Goal: Participate in discussion

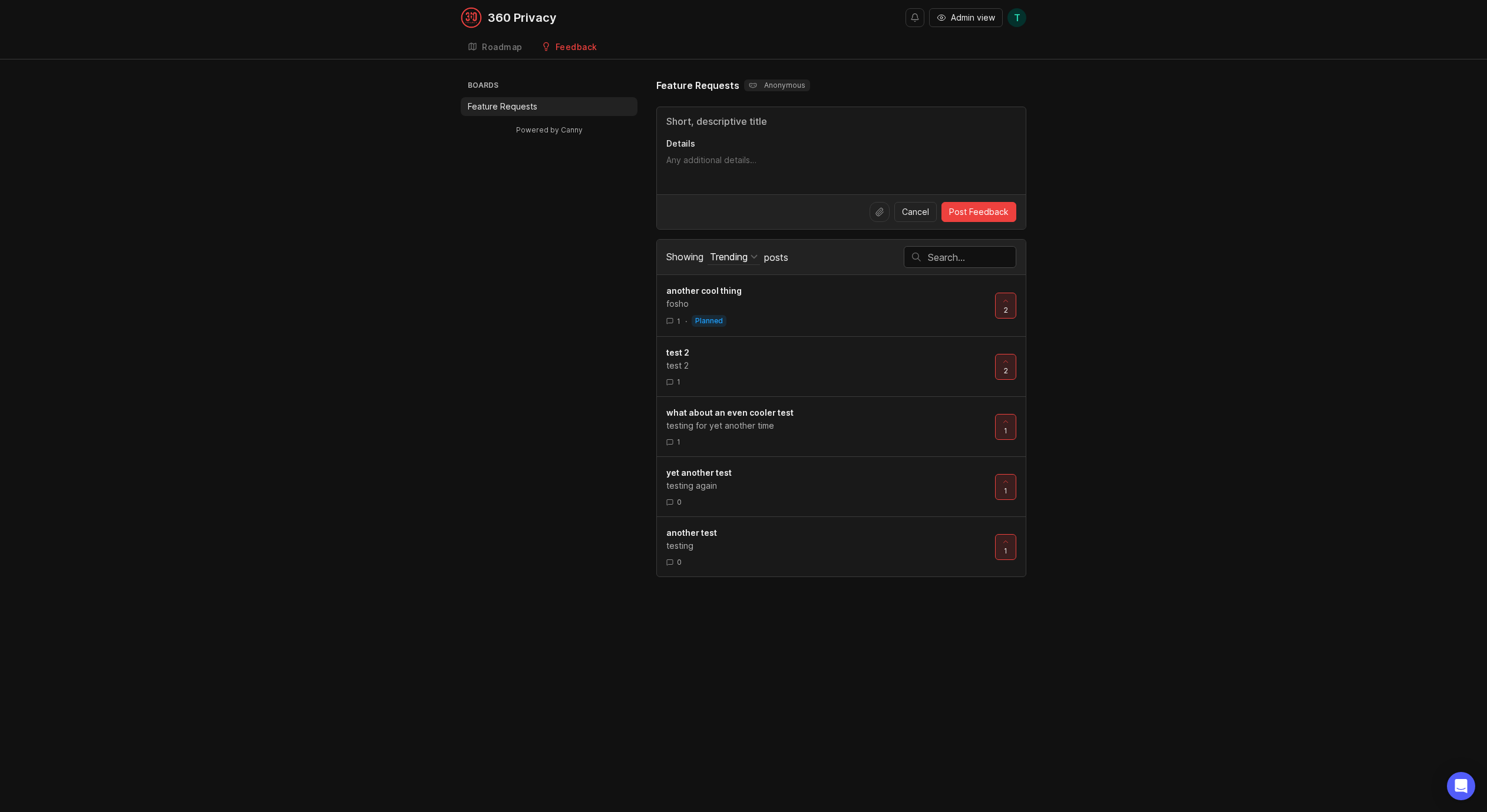
click at [1138, 142] on div "Boards Feature Requests Powered by Canny Feature Requests Anonymous Details Can…" at bounding box center [743, 328] width 1487 height 499
click at [1013, 79] on div "Feature Requests Anonymous" at bounding box center [841, 85] width 370 height 14
click at [1012, 79] on div "Feature Requests Anonymous" at bounding box center [841, 85] width 370 height 14
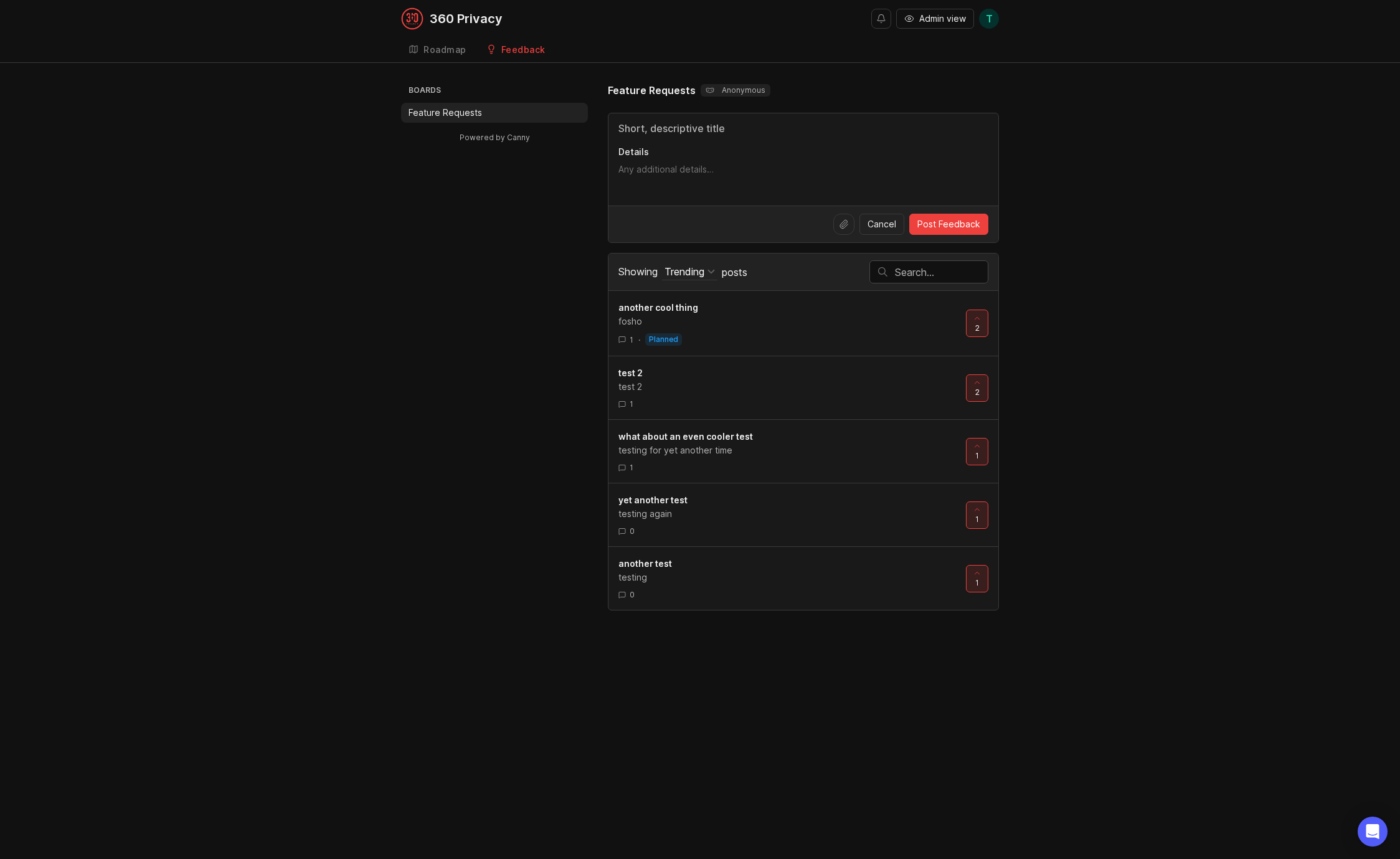
click at [992, 20] on span "T" at bounding box center [989, 19] width 20 height 20
click at [1092, 114] on div "Boards Feature Requests Powered by Canny Feature Requests Anonymous Details Can…" at bounding box center [700, 347] width 1400 height 528
click at [984, 391] on div at bounding box center [977, 388] width 21 height 26
click at [981, 385] on icon at bounding box center [977, 382] width 9 height 9
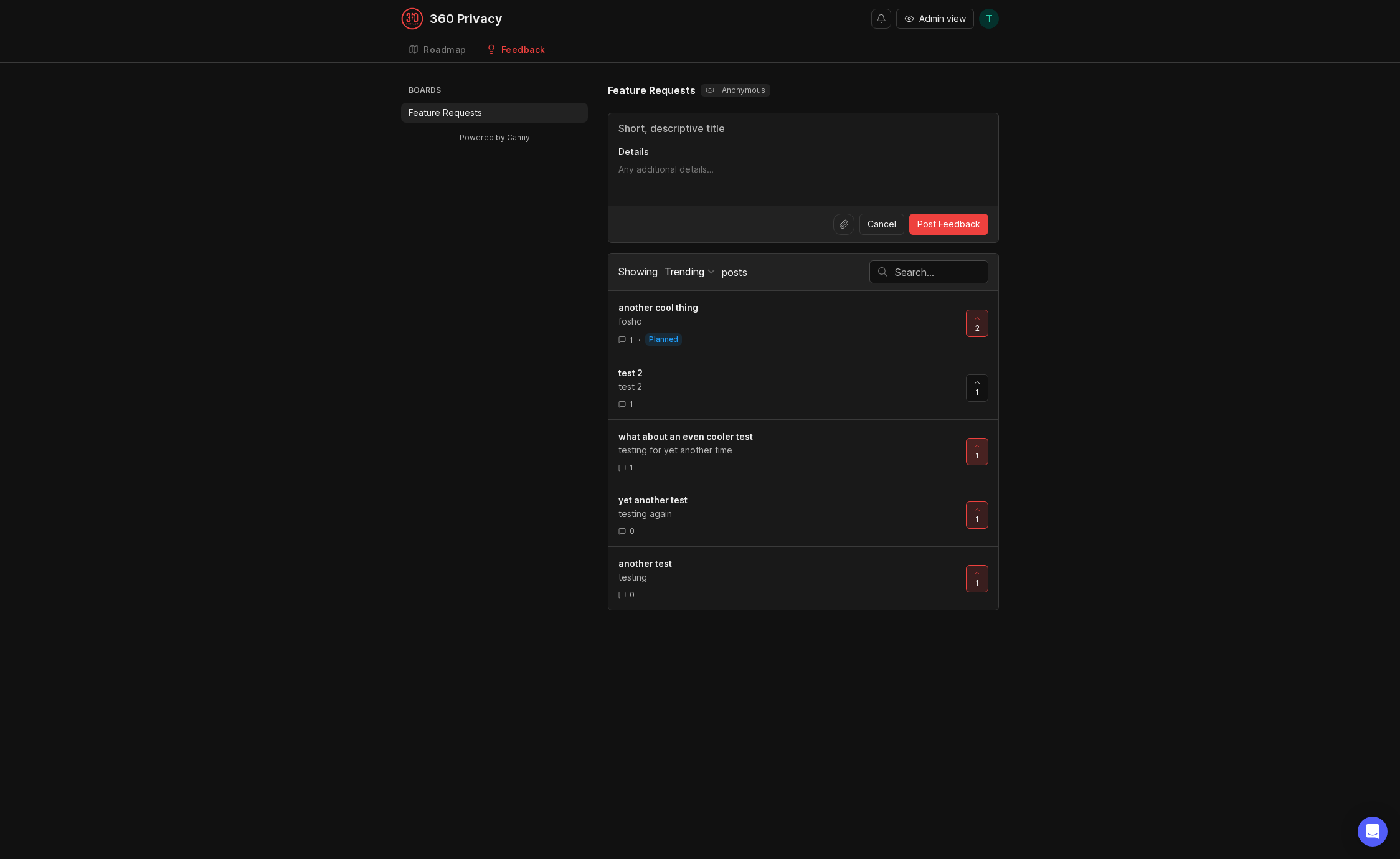
click at [976, 456] on span "1" at bounding box center [977, 456] width 4 height 11
click at [976, 515] on span "1" at bounding box center [977, 519] width 4 height 11
click at [983, 581] on div at bounding box center [977, 579] width 21 height 26
click at [976, 528] on div at bounding box center [977, 515] width 21 height 26
click at [977, 581] on span "0" at bounding box center [977, 583] width 5 height 11
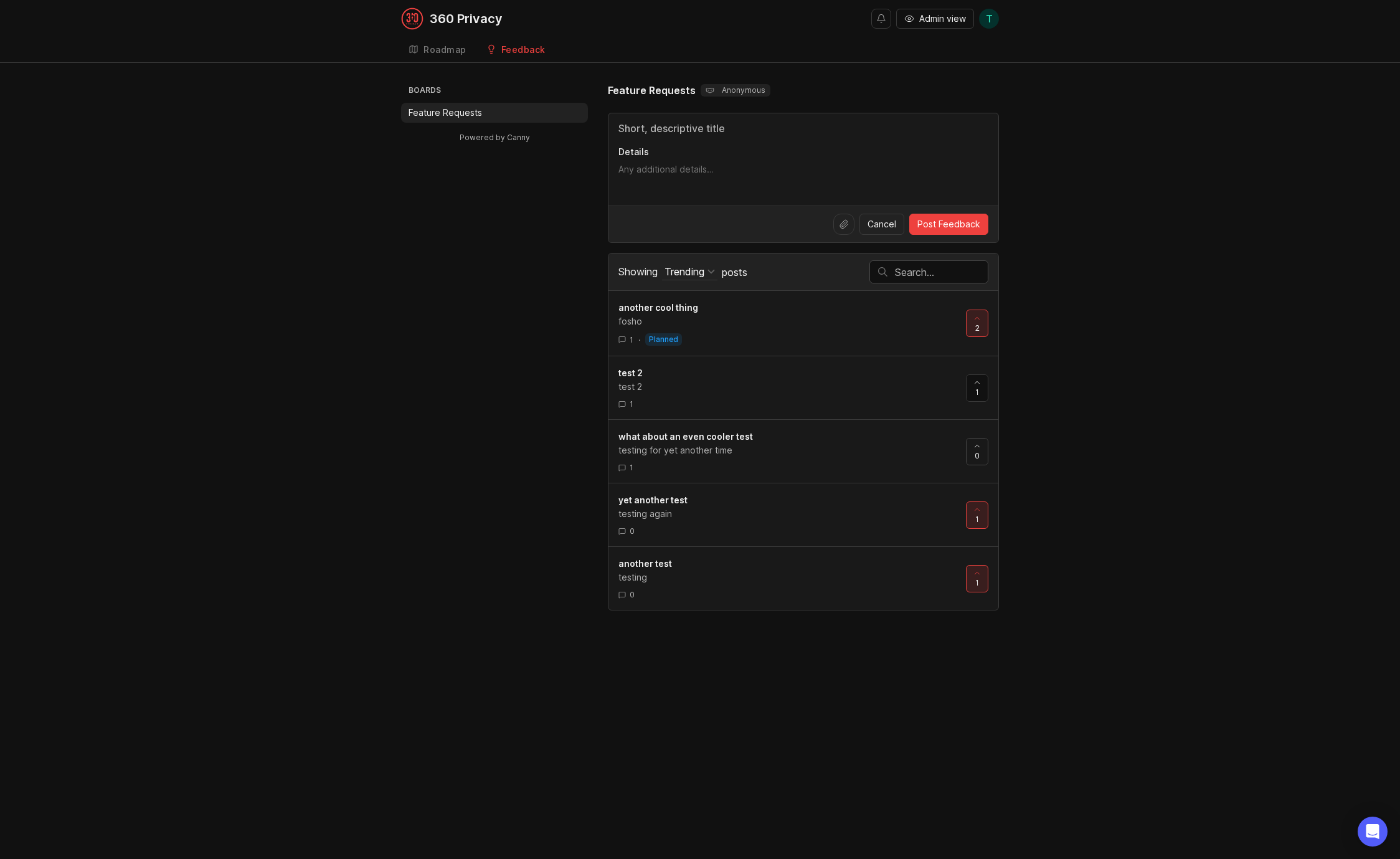
click at [977, 448] on icon at bounding box center [977, 446] width 9 height 9
click at [979, 386] on div at bounding box center [977, 388] width 21 height 26
click at [502, 560] on div "Boards Feature Requests Powered by Canny Feature Requests Anonymous Details Can…" at bounding box center [700, 347] width 598 height 528
click at [764, 336] on div "1 · planned" at bounding box center [788, 340] width 338 height 13
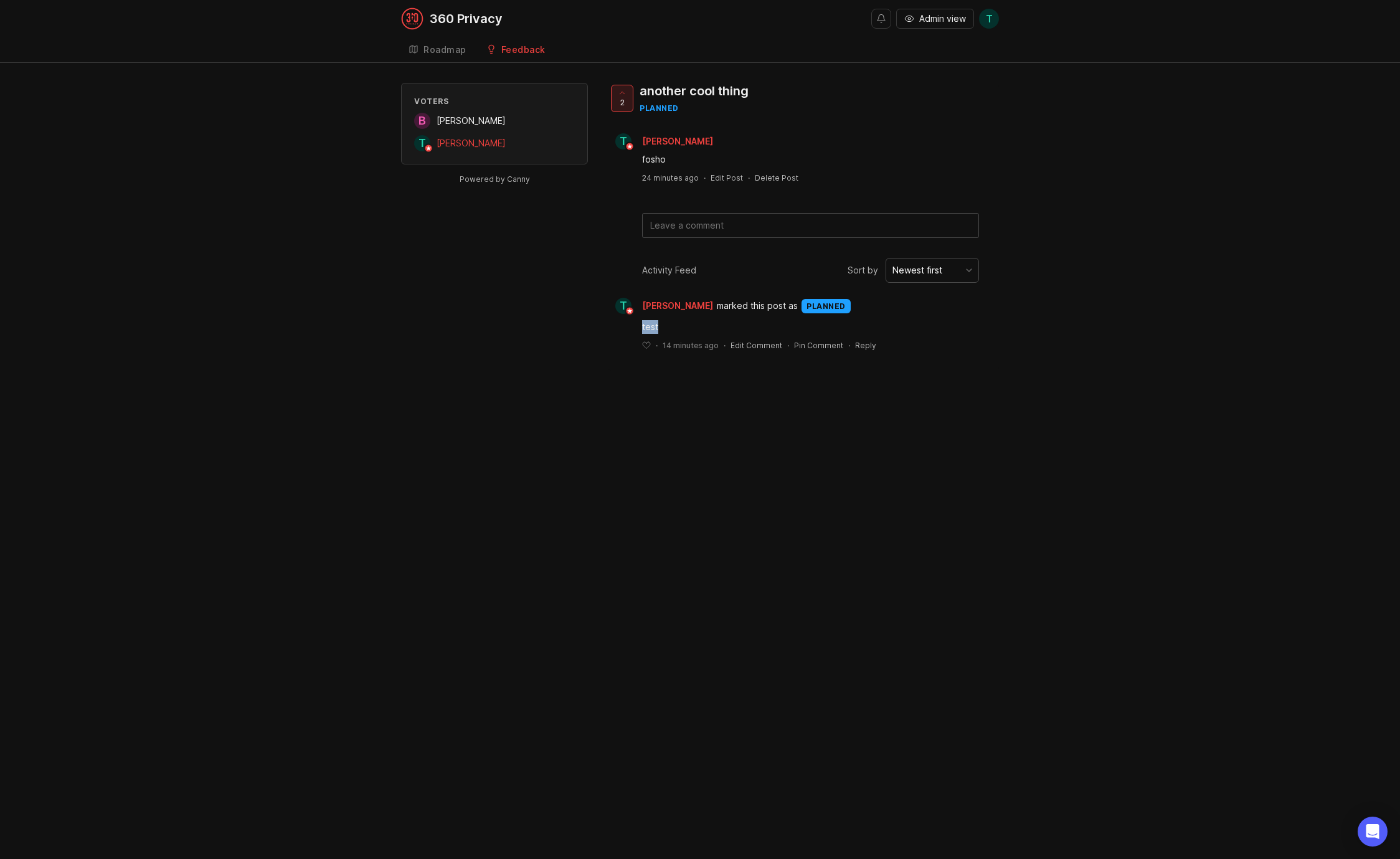
drag, startPoint x: 664, startPoint y: 327, endPoint x: 634, endPoint y: 320, distance: 30.8
click at [634, 320] on div "test ﻿ · 14 minutes ago · Edit Comment · Pin Comment · Reply" at bounding box center [803, 332] width 392 height 37
click at [684, 325] on div "test" at bounding box center [810, 327] width 337 height 14
click at [675, 225] on textarea at bounding box center [810, 225] width 336 height 24
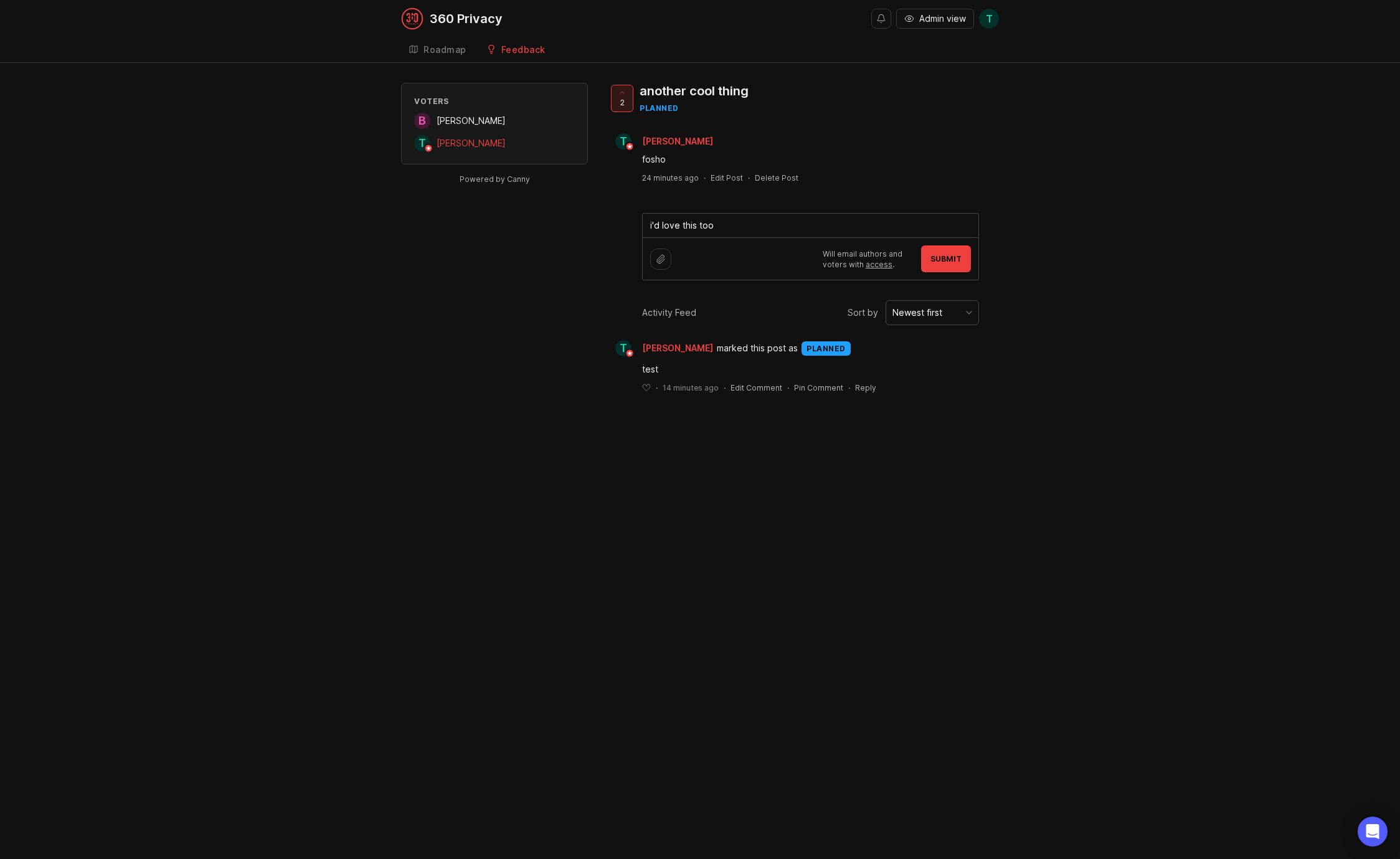
type textarea "i'd love this too"
click at [943, 262] on span "Submit" at bounding box center [946, 258] width 31 height 9
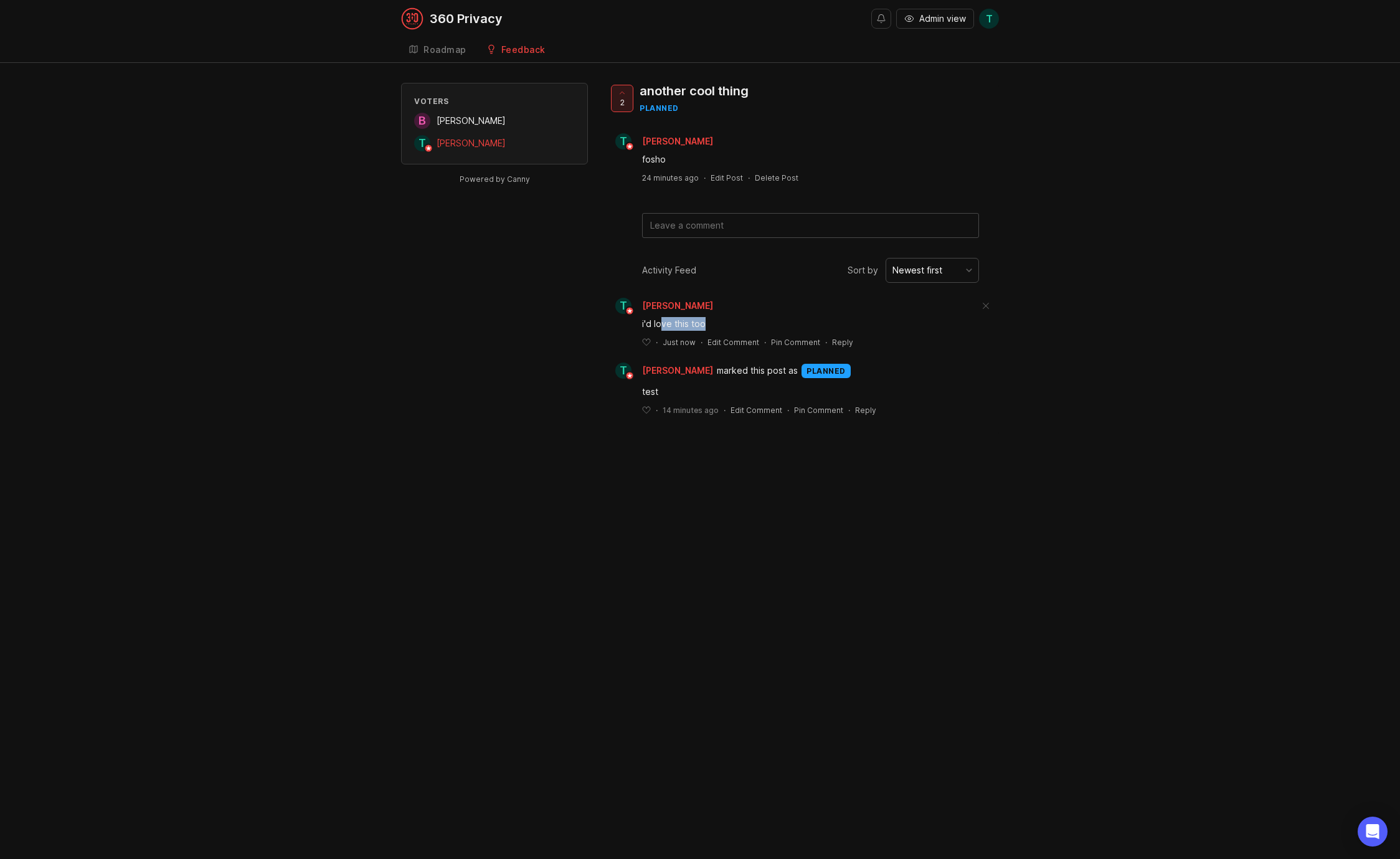
drag, startPoint x: 714, startPoint y: 325, endPoint x: 660, endPoint y: 329, distance: 54.1
click at [660, 329] on div "i'd love this too" at bounding box center [810, 323] width 337 height 14
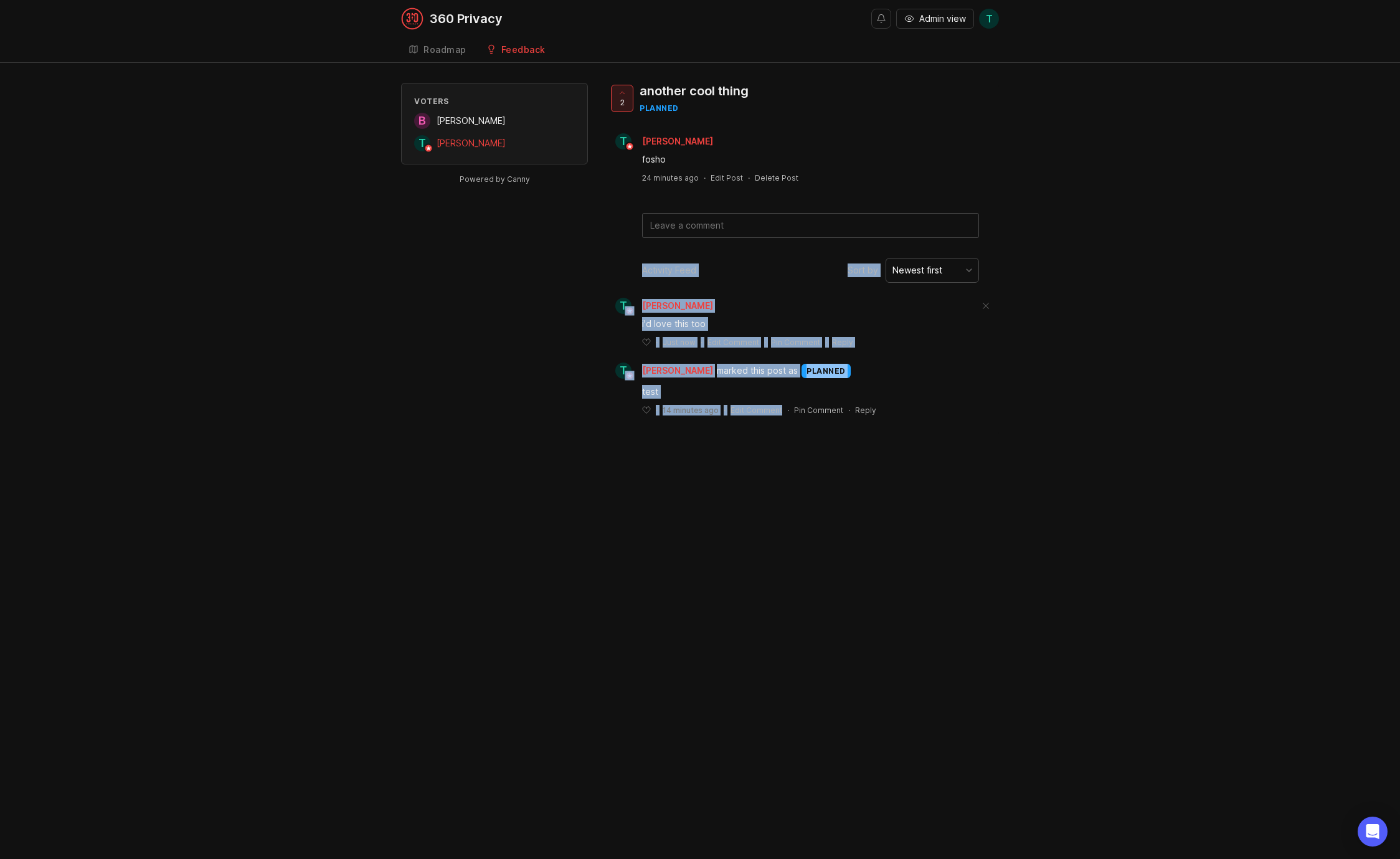
drag, startPoint x: 641, startPoint y: 263, endPoint x: 772, endPoint y: 436, distance: 217.0
click at [772, 436] on div "360 Privacy Admin view T Create Roadmap Feedback Feature Requests Voters B Bran…" at bounding box center [700, 429] width 1400 height 859
click at [776, 474] on div "360 Privacy Admin view T Create Roadmap Feedback Feature Requests Voters B Bran…" at bounding box center [700, 429] width 1400 height 859
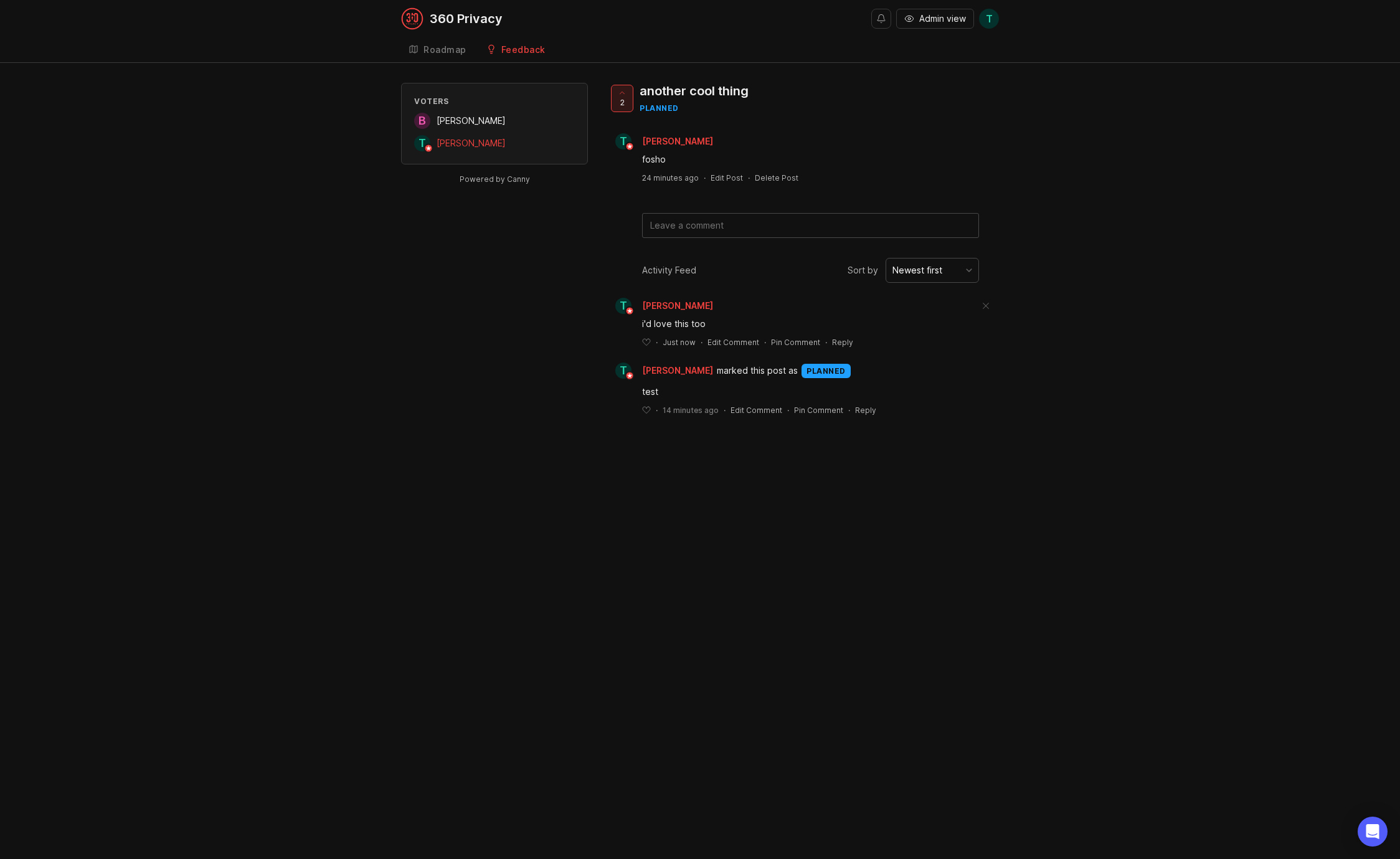
click at [799, 523] on div "360 Privacy Admin view T Create Roadmap Feedback Feature Requests Voters B Bran…" at bounding box center [700, 429] width 1400 height 859
click at [503, 395] on div "Voters B Brandon Hamric T Tim Wilson Powered by Canny 2 another cool thing plan…" at bounding box center [700, 259] width 598 height 352
click at [505, 47] on div "Feedback" at bounding box center [523, 50] width 44 height 9
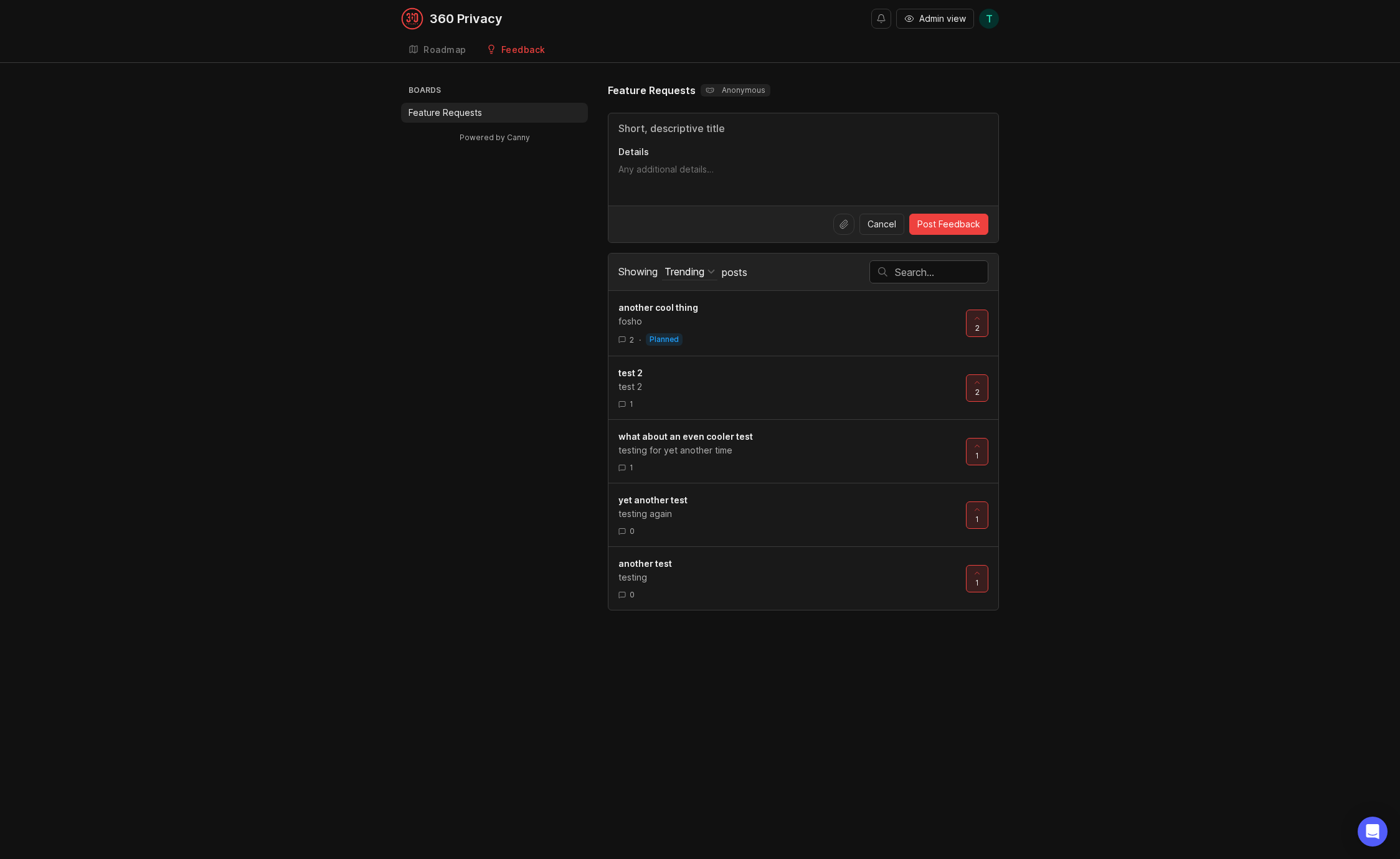
click at [711, 275] on div at bounding box center [711, 271] width 7 height 7
click at [680, 335] on div "Top" at bounding box center [681, 333] width 69 height 21
click at [680, 274] on div "Top" at bounding box center [674, 271] width 18 height 14
click at [682, 352] on div "New" at bounding box center [681, 354] width 69 height 21
click at [680, 272] on div "New" at bounding box center [674, 271] width 21 height 14
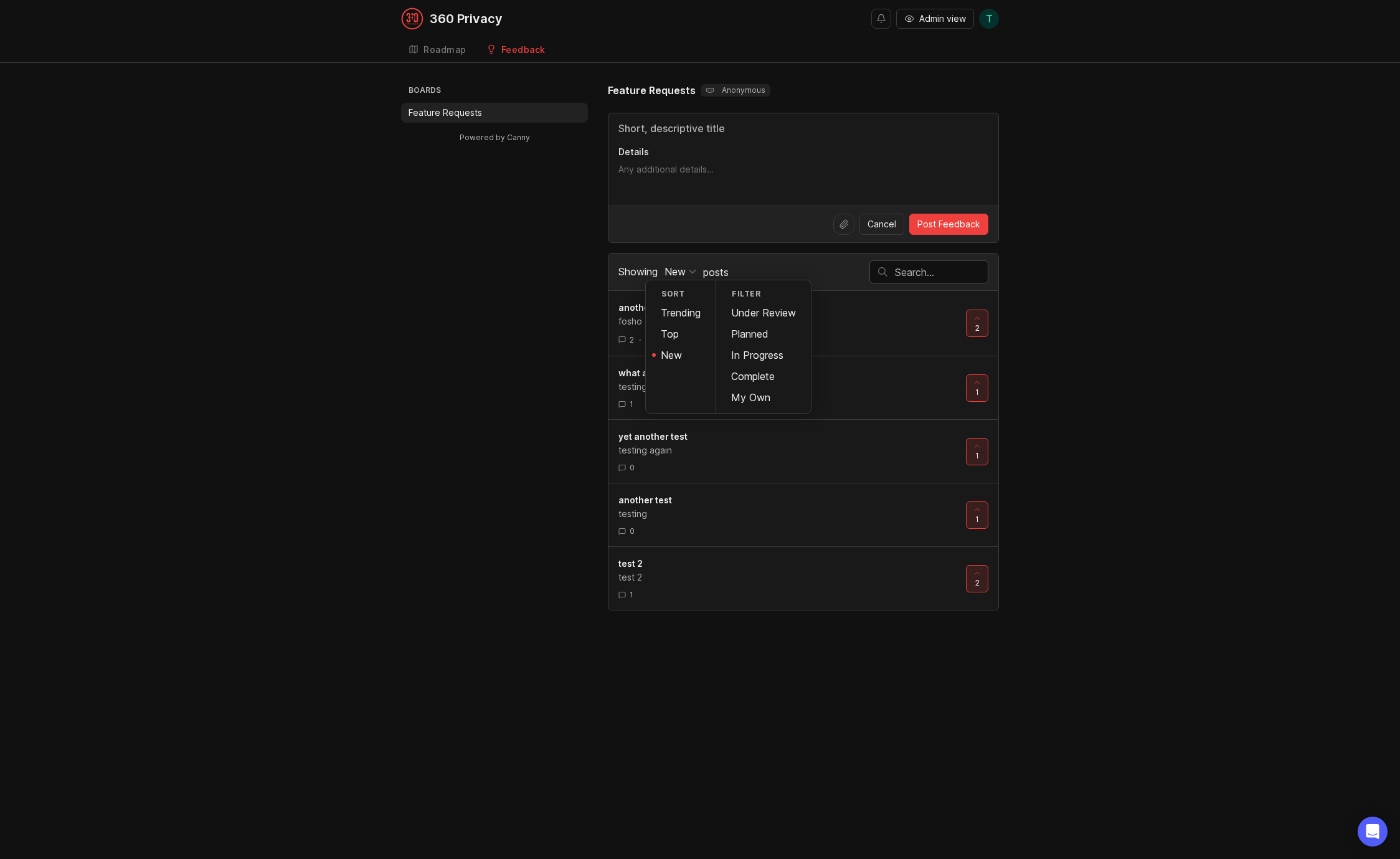
click at [675, 319] on div "Trending" at bounding box center [681, 312] width 69 height 21
click at [905, 276] on input "text" at bounding box center [942, 272] width 93 height 14
click at [815, 276] on input "text" at bounding box center [809, 272] width 310 height 14
click at [670, 129] on input "Title" at bounding box center [803, 128] width 370 height 15
click at [697, 128] on input "Title" at bounding box center [803, 128] width 370 height 15
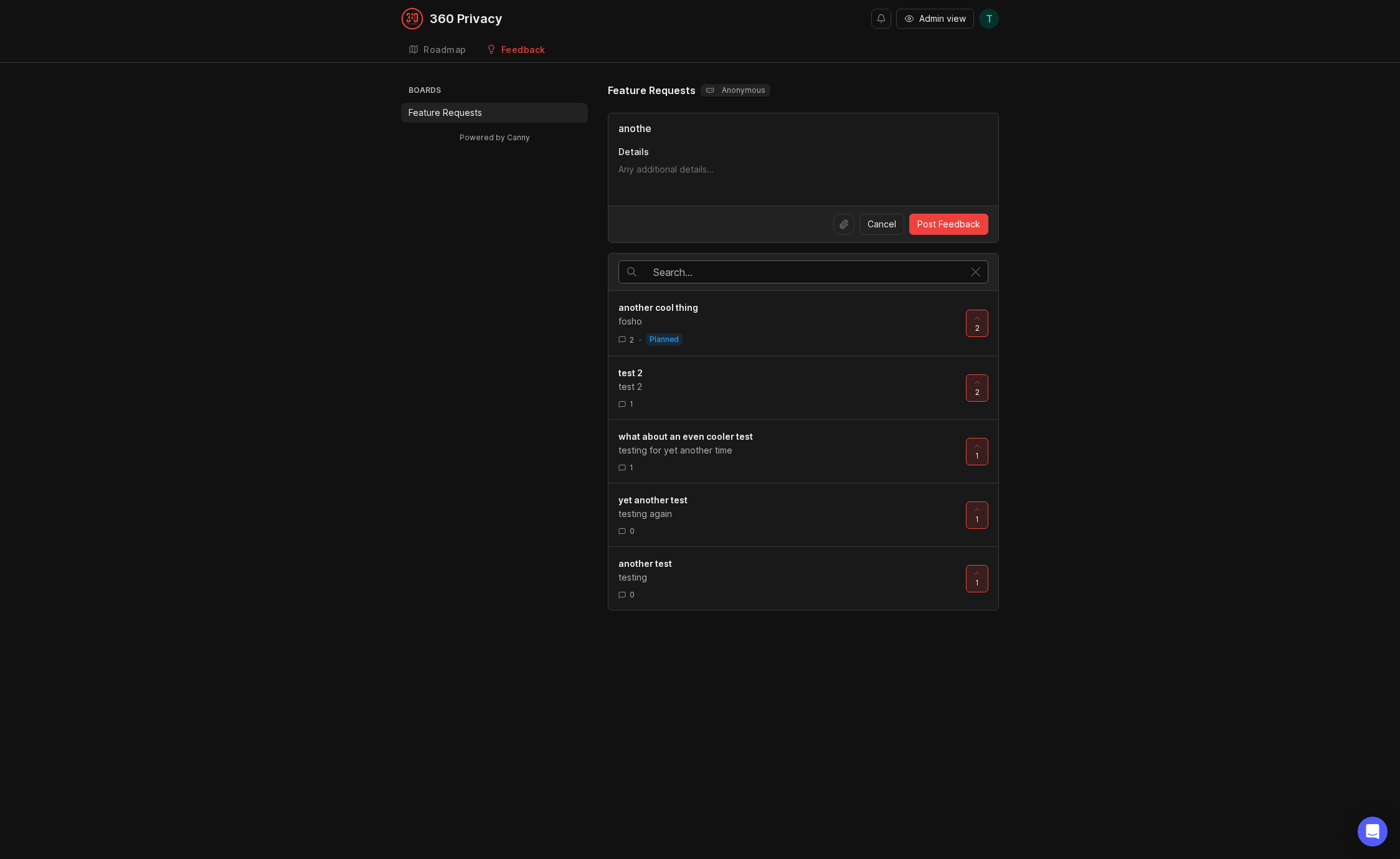
type input "another"
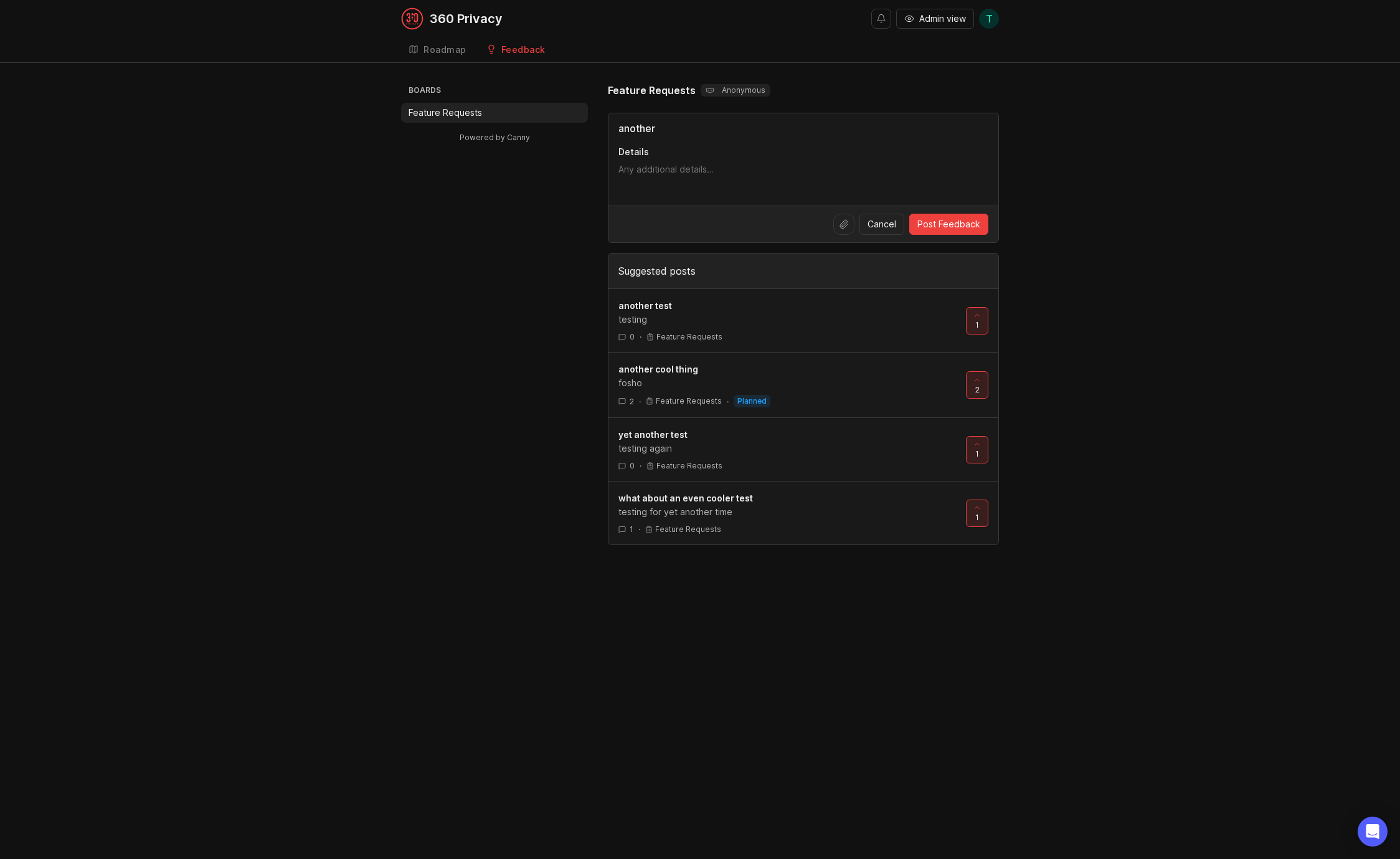
click at [684, 131] on input "another" at bounding box center [803, 128] width 370 height 15
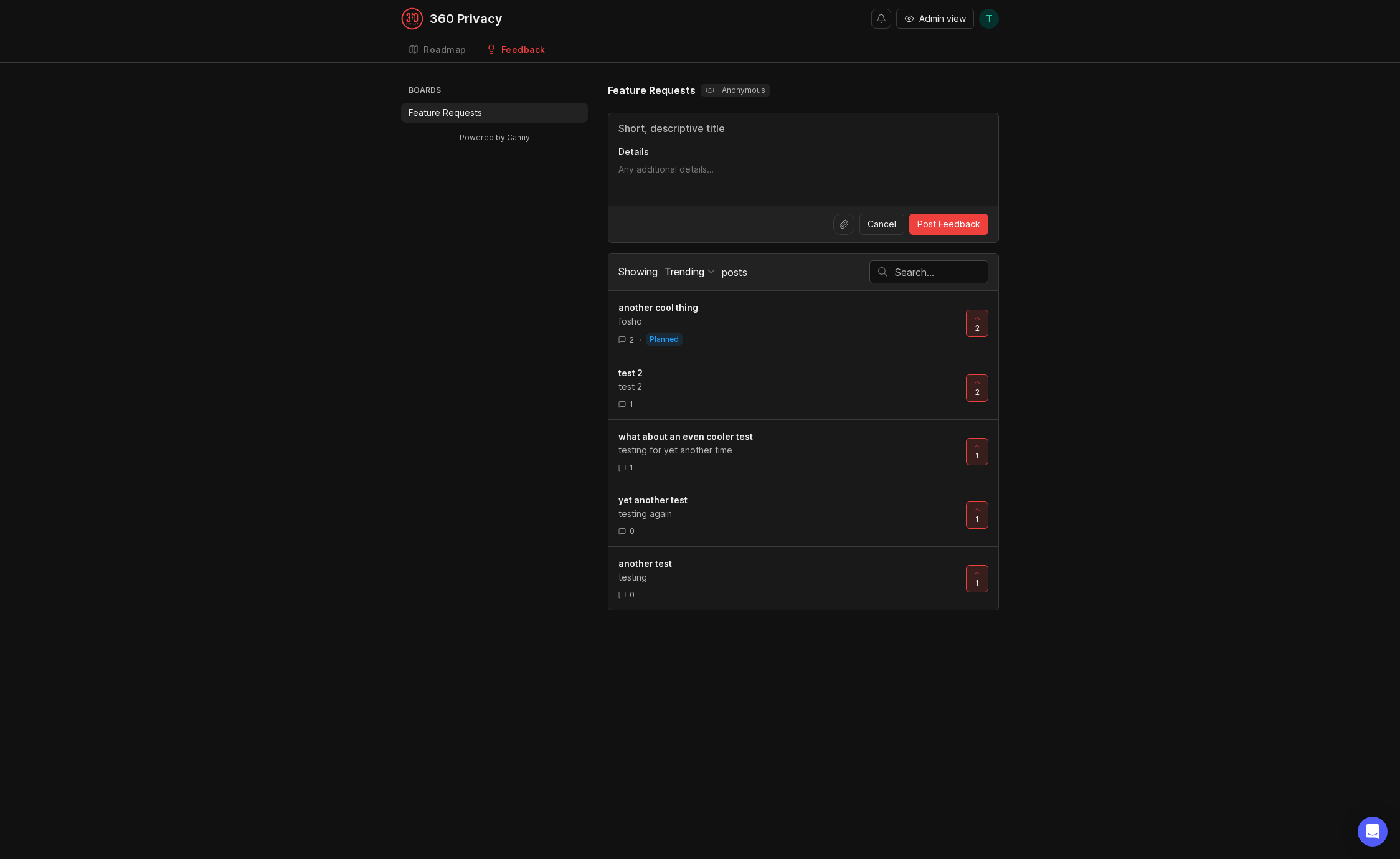
click at [518, 272] on div "Boards Feature Requests Powered by Canny Feature Requests Anonymous Details Can…" at bounding box center [700, 347] width 598 height 528
click at [436, 54] on div "Roadmap" at bounding box center [444, 50] width 43 height 9
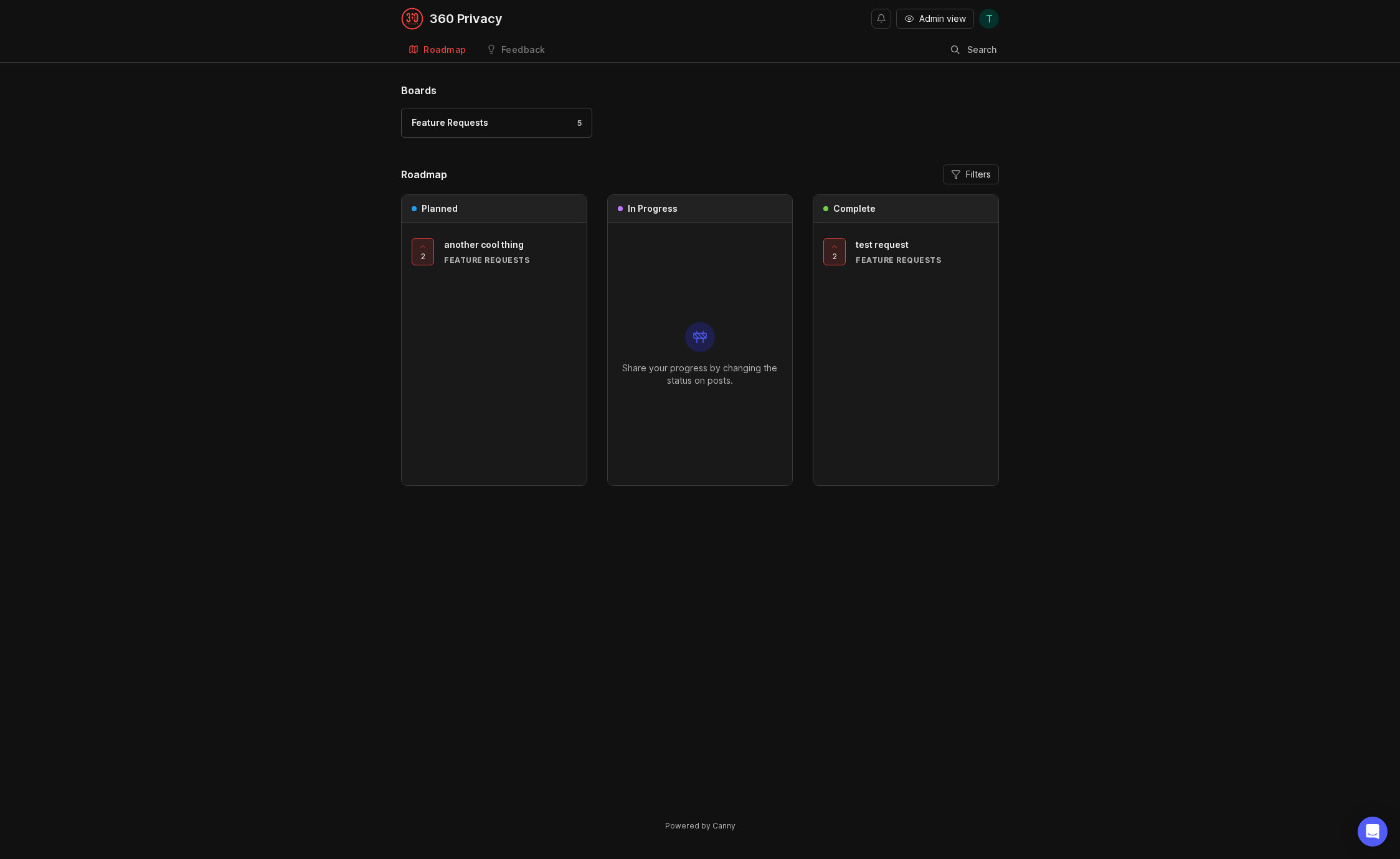
click at [518, 48] on div "Feedback" at bounding box center [523, 50] width 44 height 9
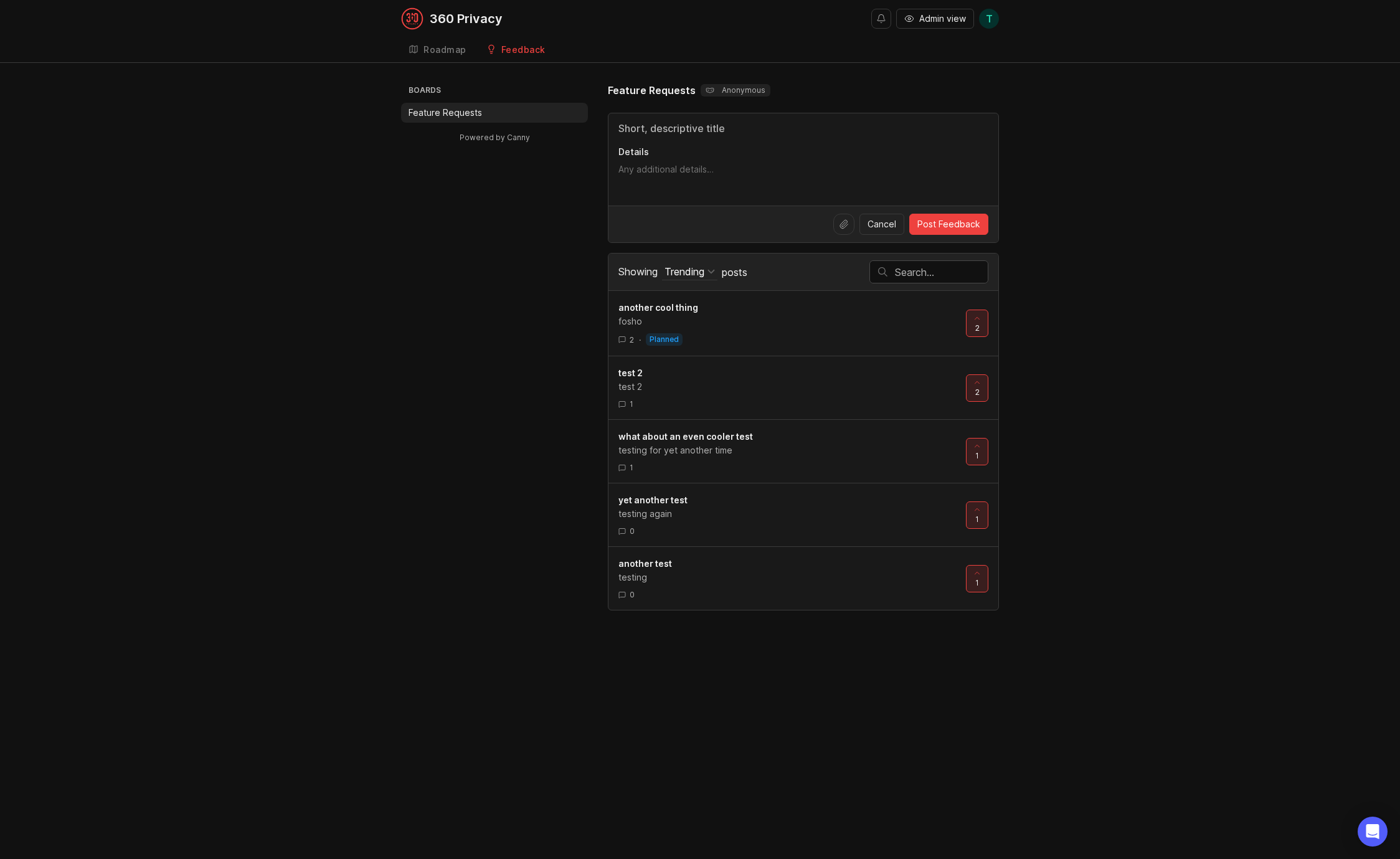
click at [655, 643] on div "360 Privacy Admin view T Create Roadmap Feedback Feature Requests Boards Featur…" at bounding box center [700, 429] width 1400 height 859
drag, startPoint x: 920, startPoint y: 600, endPoint x: 513, endPoint y: 348, distance: 478.7
click at [572, 357] on div "360 Privacy Admin view T Create Roadmap Feedback Feature Requests Boards Featur…" at bounding box center [700, 429] width 1400 height 859
click at [513, 348] on div "Boards Feature Requests Powered by Canny Feature Requests Anonymous Details Can…" at bounding box center [700, 347] width 598 height 528
click at [670, 437] on span "some thing [PERSON_NAME] wants" at bounding box center [694, 436] width 150 height 11
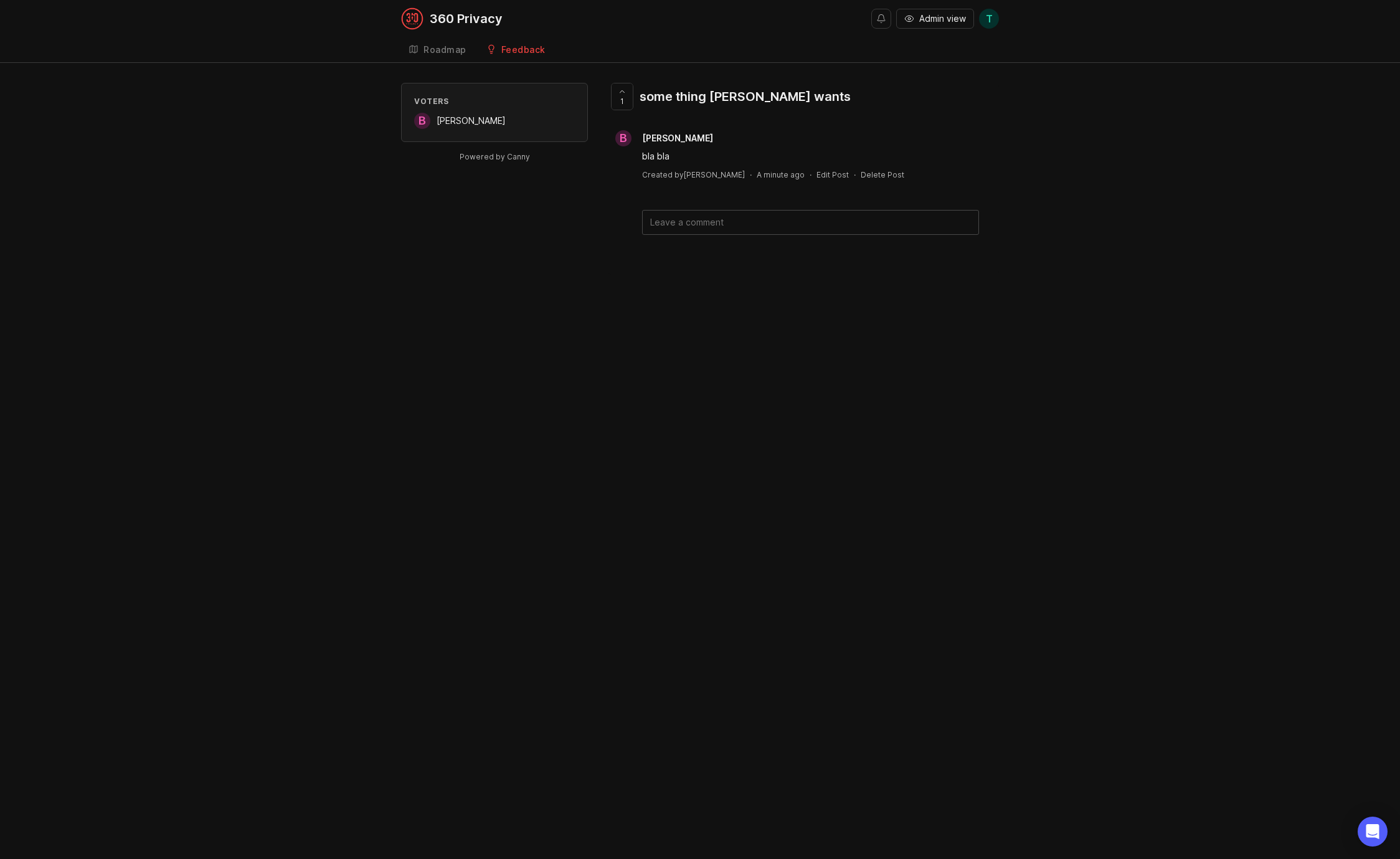
drag, startPoint x: 643, startPoint y: 137, endPoint x: 2, endPoint y: 772, distance: 902.3
click at [526, 46] on div "Feedback" at bounding box center [523, 50] width 44 height 9
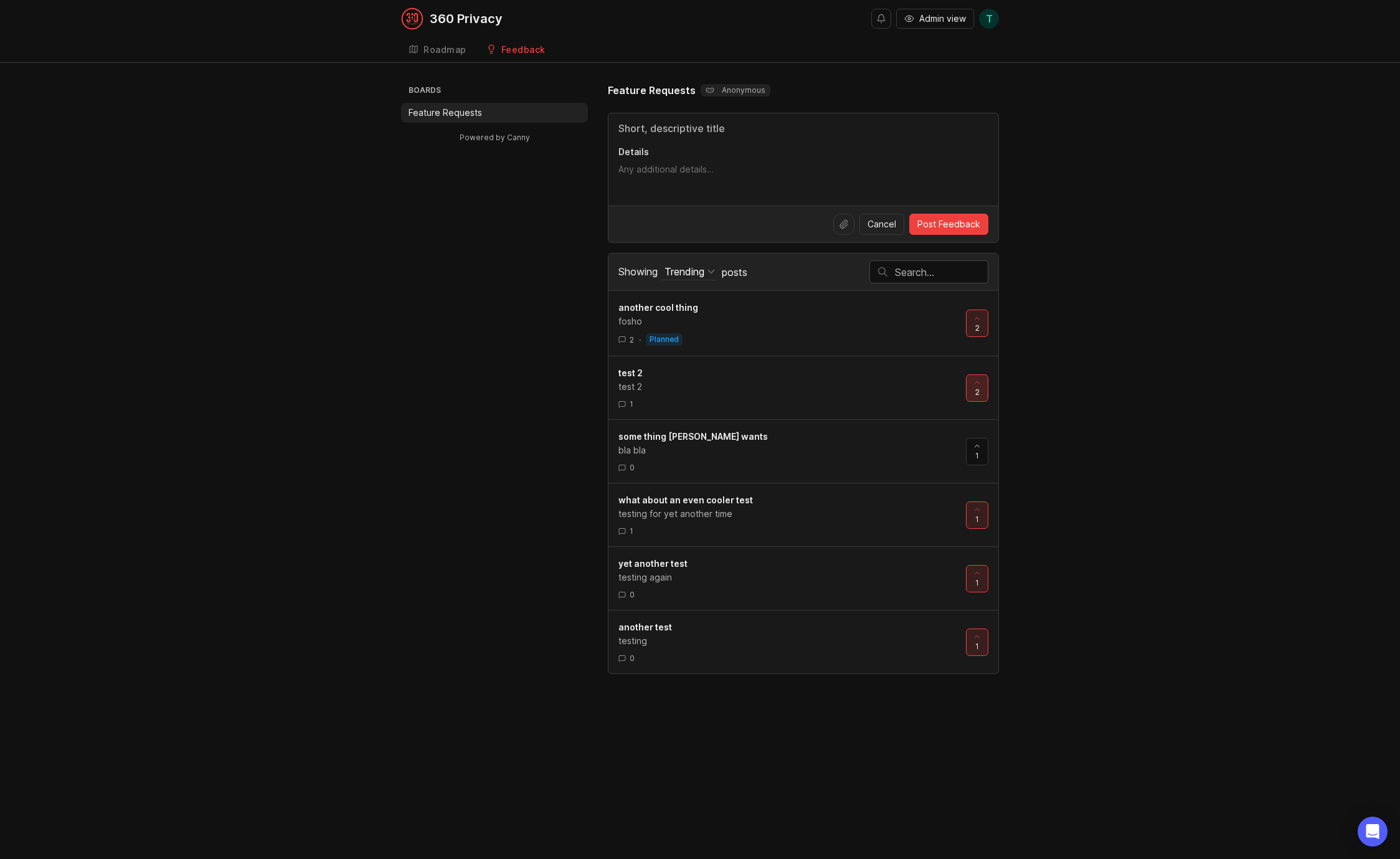
click at [987, 391] on div at bounding box center [977, 388] width 21 height 26
click at [982, 330] on div at bounding box center [977, 323] width 21 height 26
click at [680, 271] on div "Trending" at bounding box center [684, 271] width 40 height 14
click at [766, 378] on div "Complete" at bounding box center [764, 376] width 95 height 21
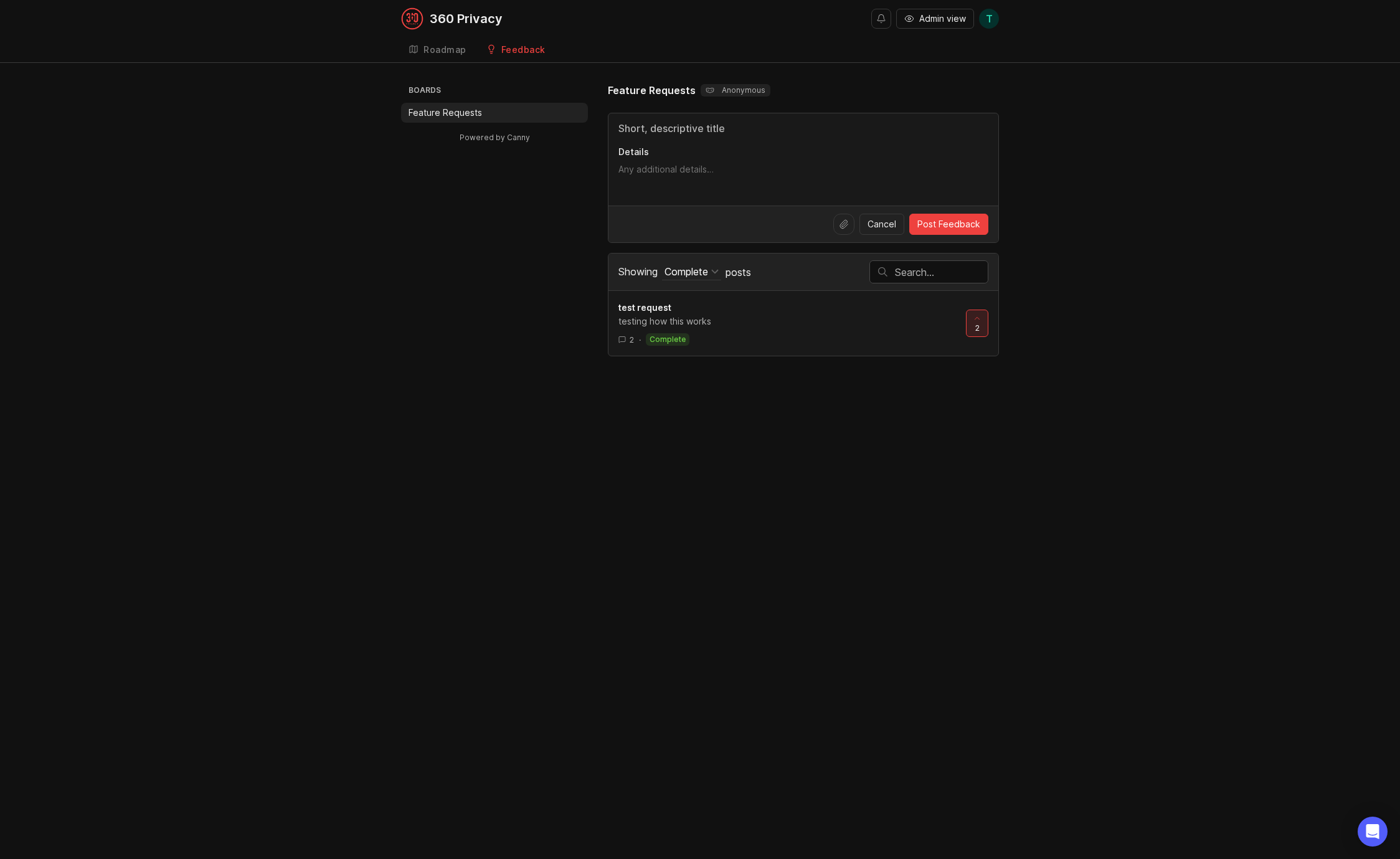
click at [695, 268] on div "Complete" at bounding box center [686, 271] width 44 height 14
click at [765, 332] on div "Planned" at bounding box center [764, 333] width 95 height 21
click at [700, 271] on div "Planned" at bounding box center [683, 271] width 37 height 14
click at [747, 310] on div "Under Review" at bounding box center [764, 312] width 95 height 21
click at [697, 271] on div "Under Review" at bounding box center [696, 271] width 65 height 14
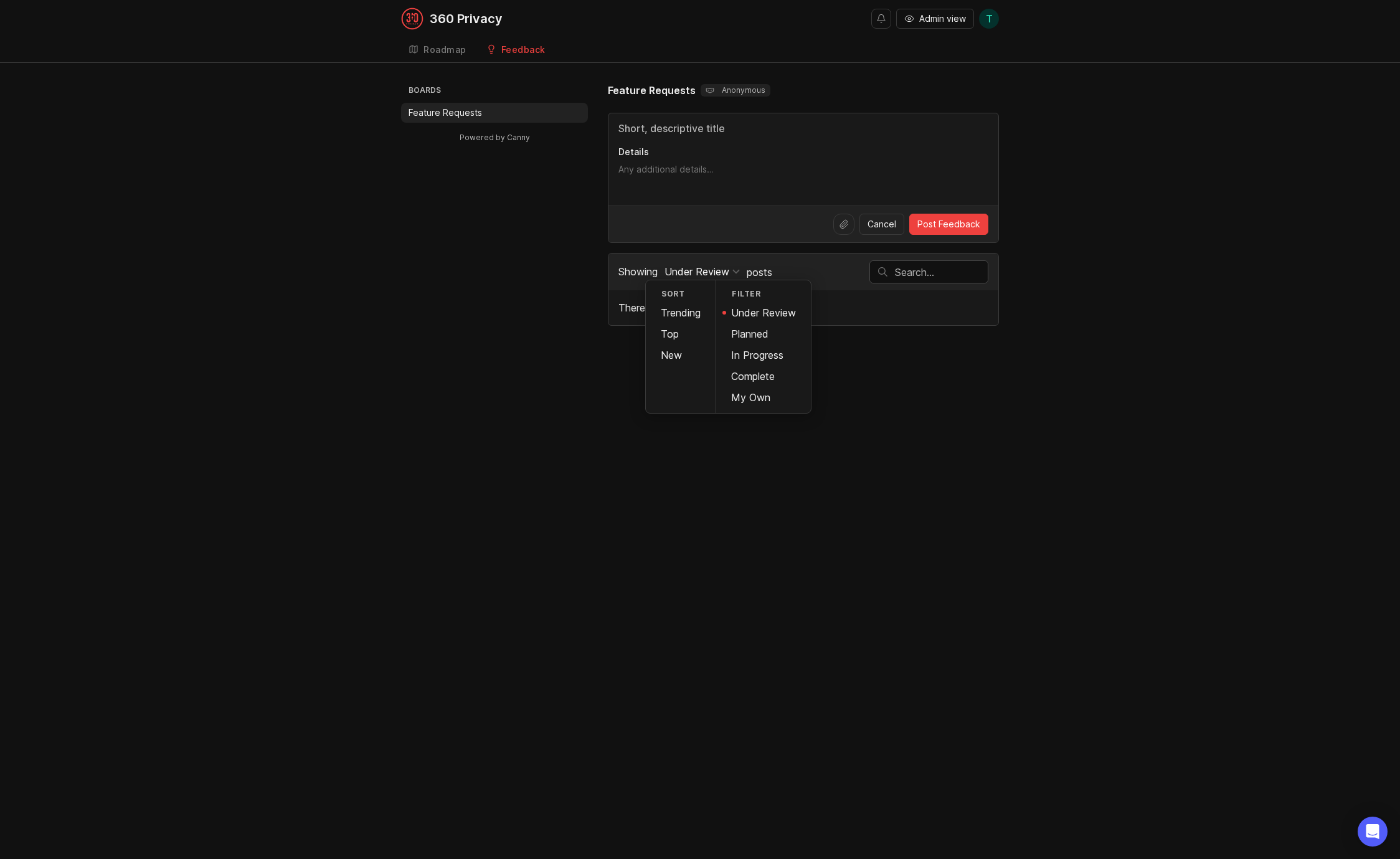
click at [740, 309] on div "Under Review" at bounding box center [764, 312] width 95 height 21
click at [691, 273] on div "Under Review" at bounding box center [696, 271] width 65 height 14
click at [672, 310] on div "Trending" at bounding box center [681, 312] width 69 height 21
